Goal: Task Accomplishment & Management: Manage account settings

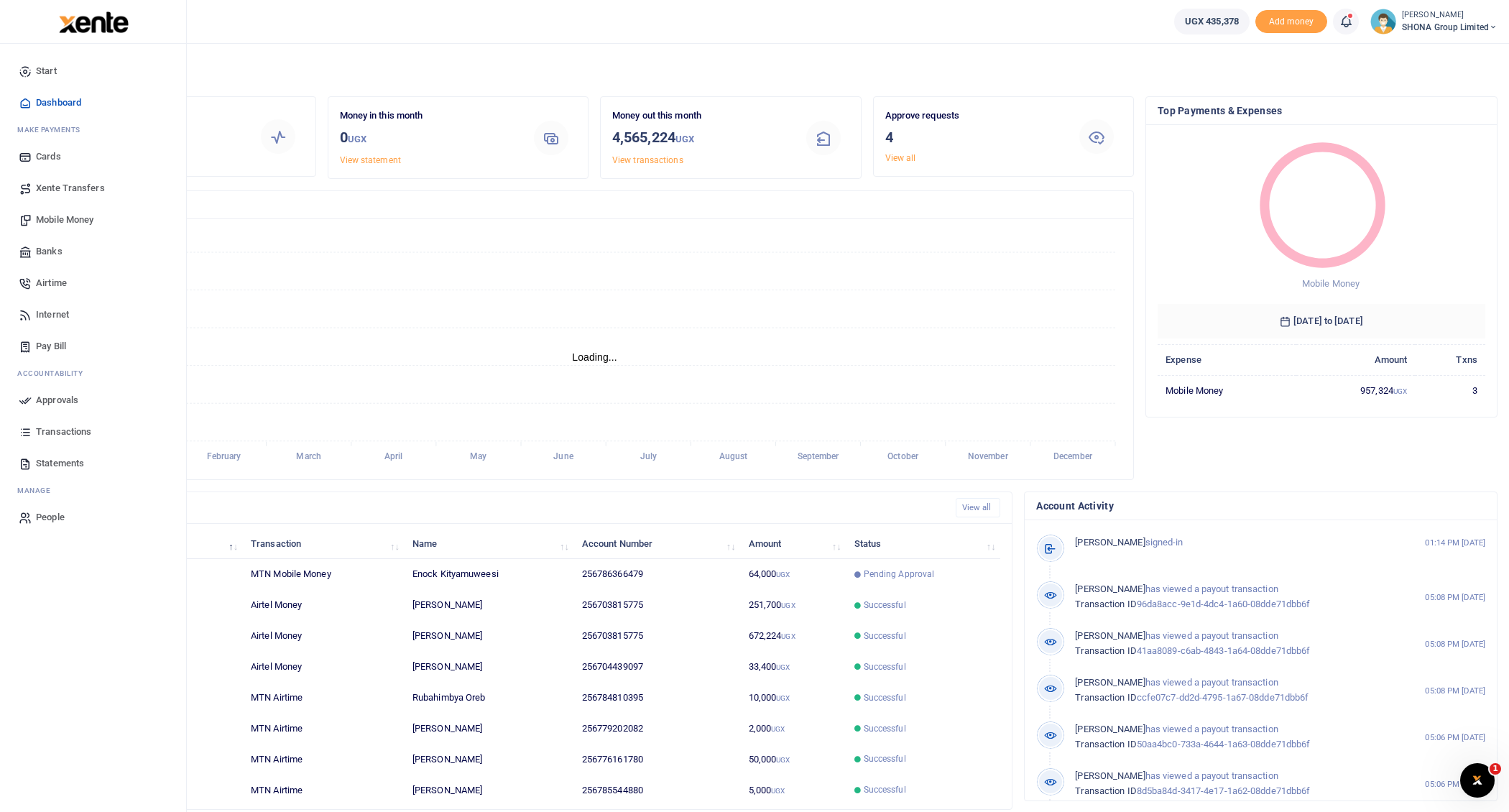
scroll to position [1, 1]
click at [53, 400] on span "Approvals" at bounding box center [57, 400] width 43 height 14
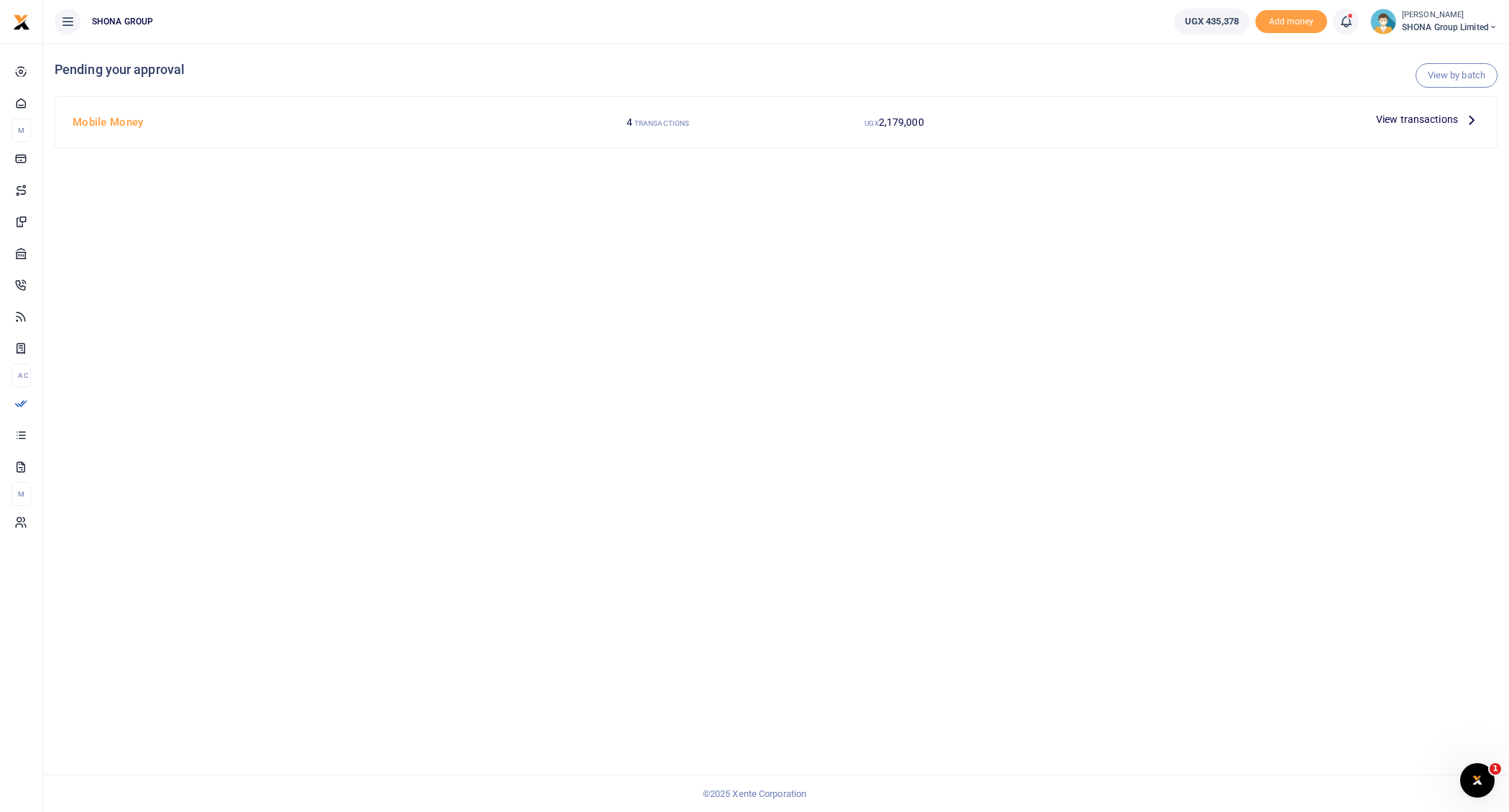
click at [1475, 118] on icon at bounding box center [1471, 119] width 16 height 16
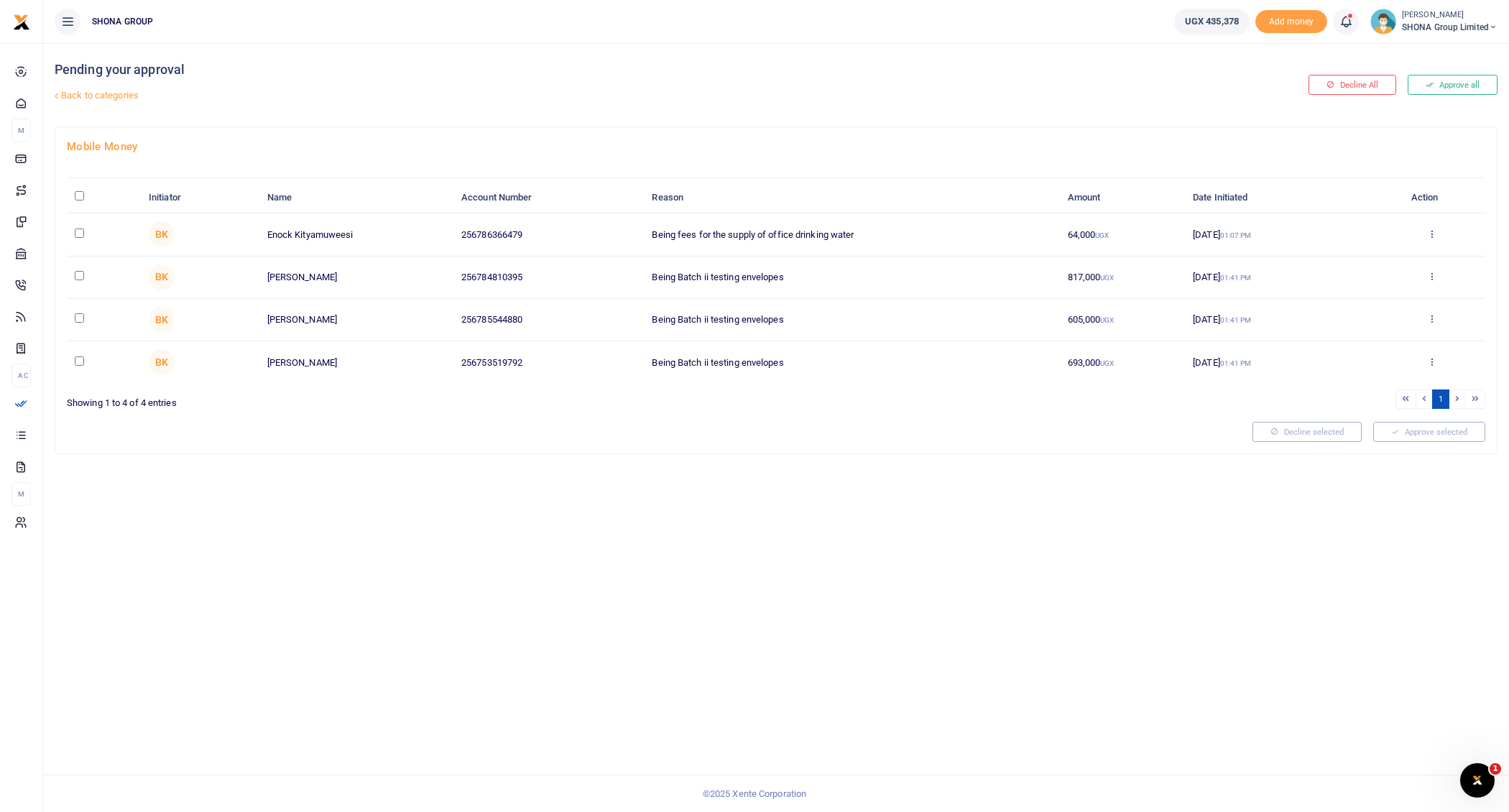
click at [1432, 231] on icon at bounding box center [1432, 233] width 9 height 10
click at [1368, 258] on link "Approve" at bounding box center [1379, 257] width 114 height 20
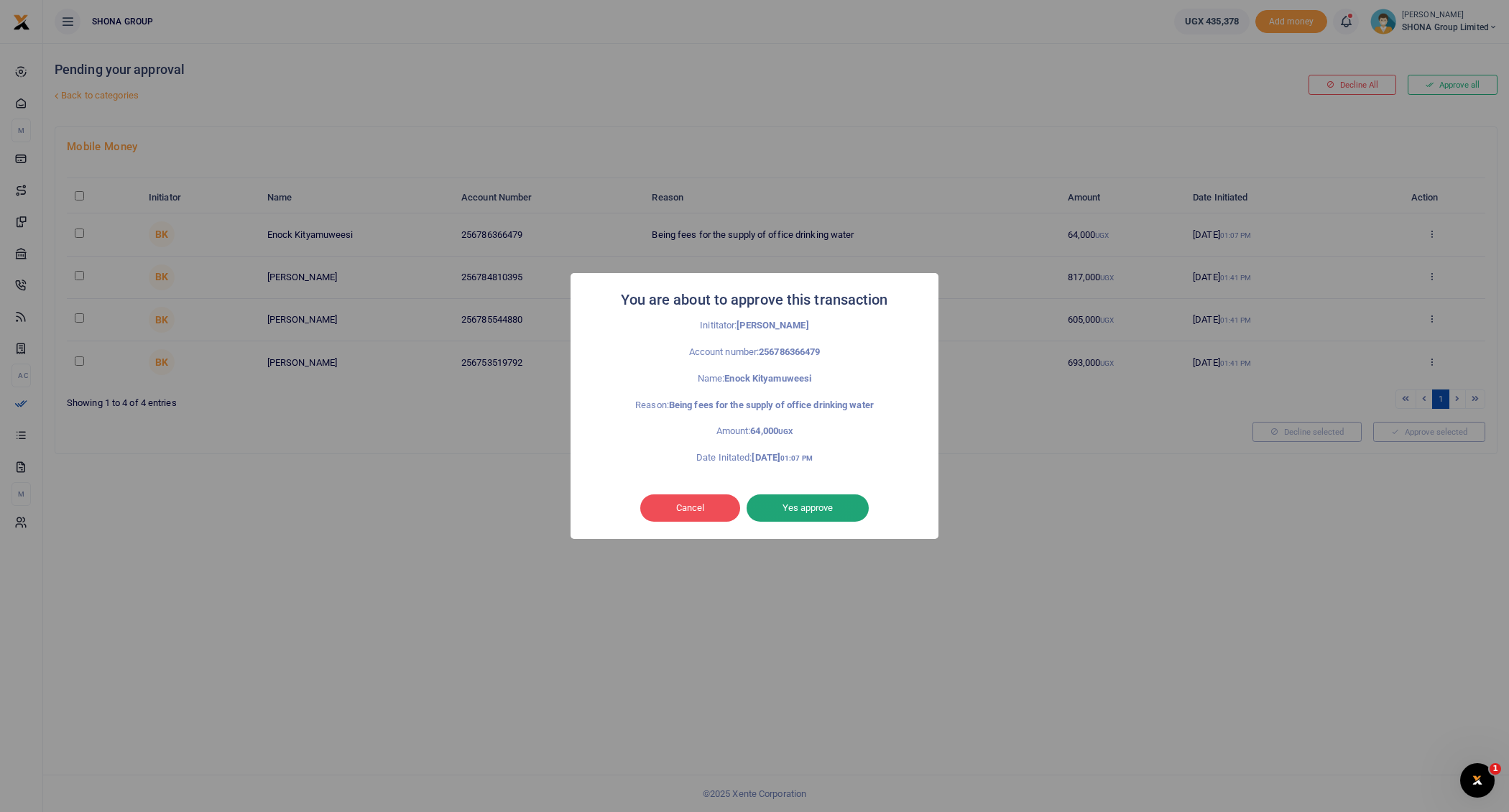
click at [823, 498] on button "Yes approve" at bounding box center [808, 508] width 122 height 27
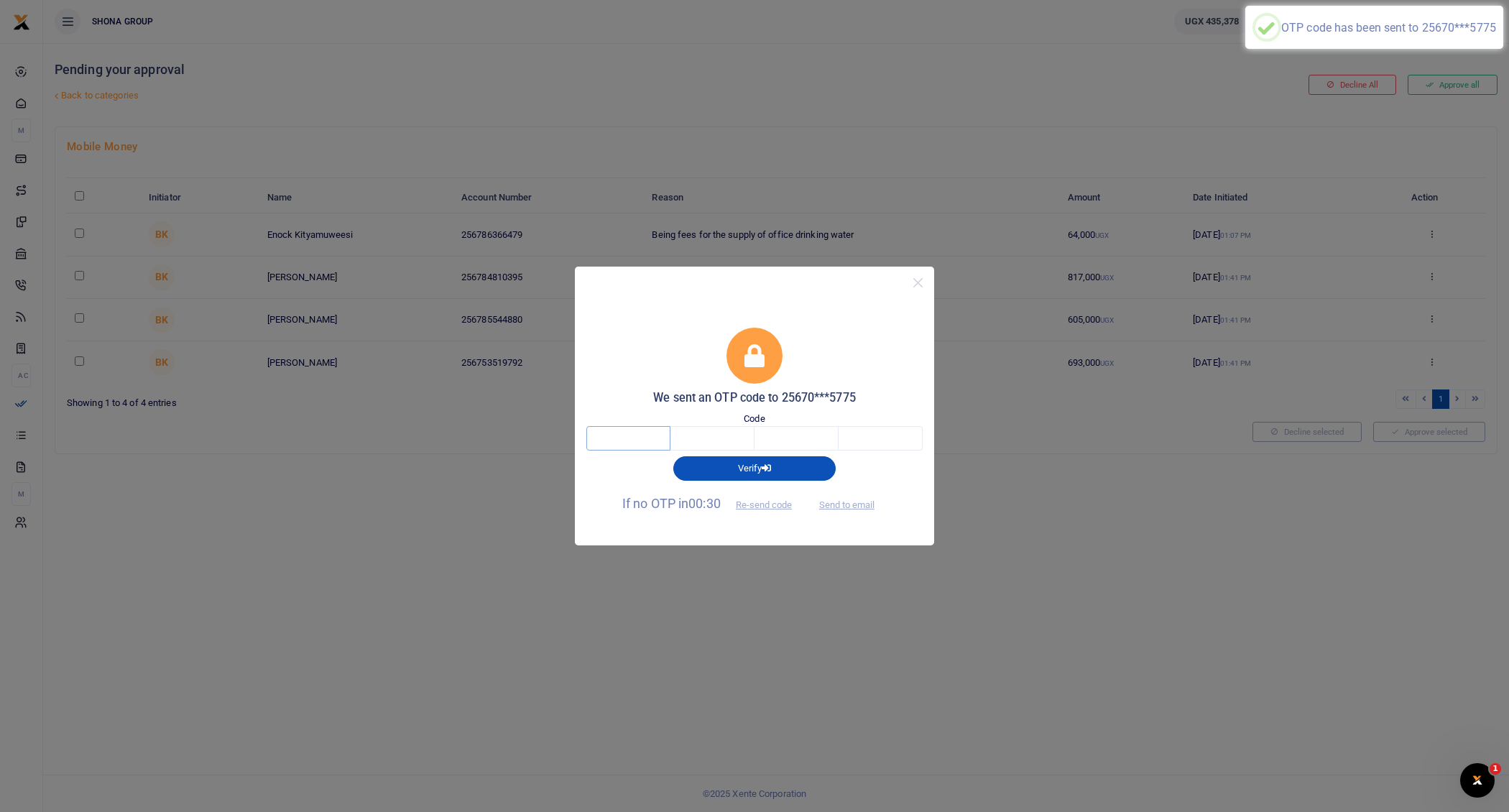
click at [629, 439] on input "text" at bounding box center [628, 438] width 84 height 24
type input "2"
type input "4"
type input "1"
type input "2"
